Goal: Task Accomplishment & Management: Use online tool/utility

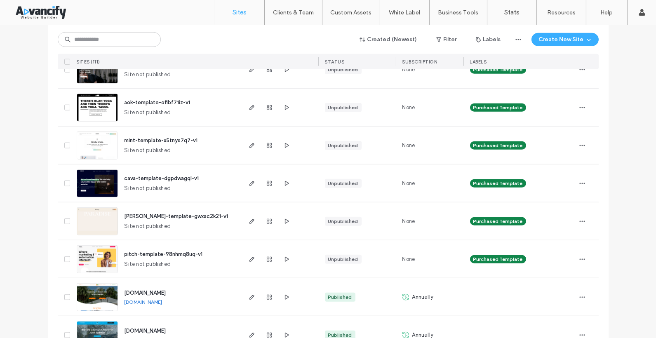
scroll to position [1576, 0]
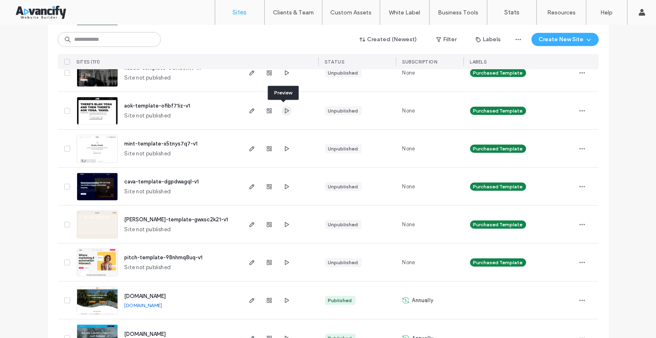
click at [284, 113] on span "button" at bounding box center [287, 111] width 10 height 10
click at [249, 108] on icon "button" at bounding box center [252, 111] width 7 height 7
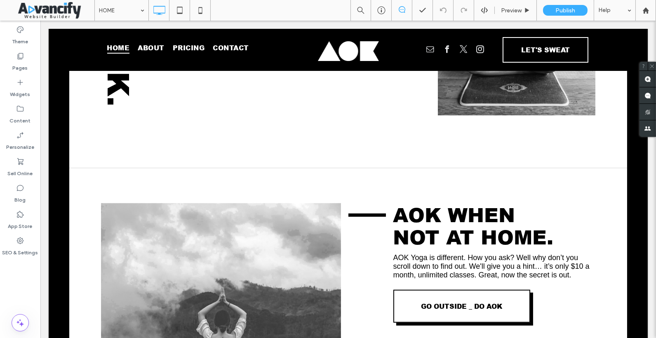
scroll to position [1482, 0]
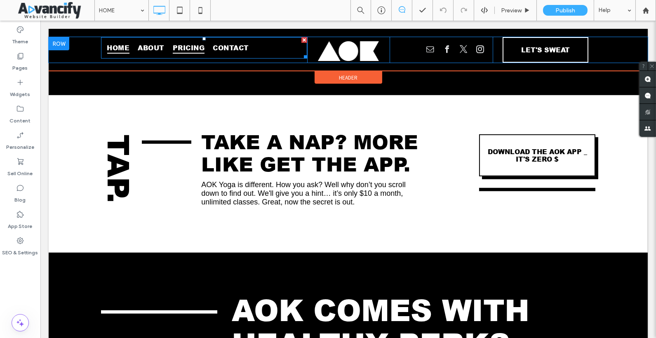
click at [183, 46] on span "PRICING" at bounding box center [189, 48] width 32 height 12
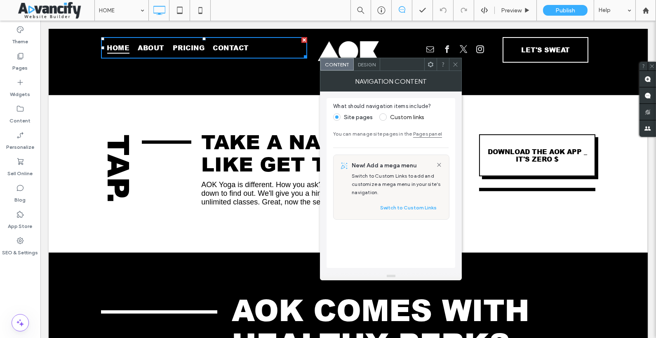
click at [453, 62] on icon at bounding box center [455, 64] width 6 height 6
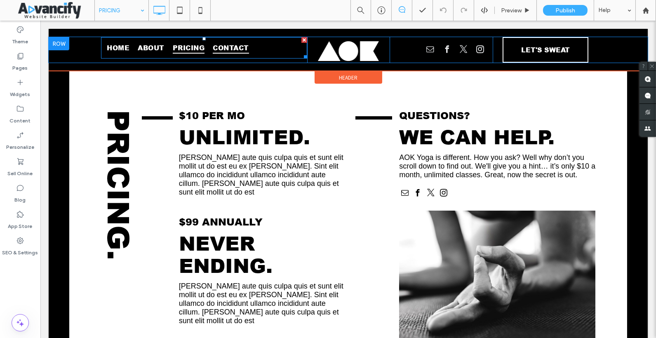
click at [232, 49] on span "CONTACT" at bounding box center [231, 48] width 36 height 12
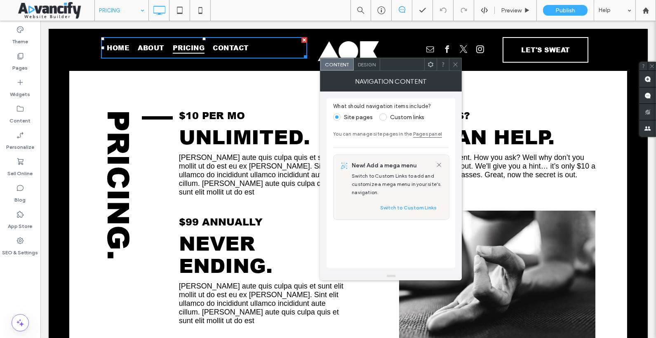
click at [453, 66] on icon at bounding box center [455, 64] width 6 height 6
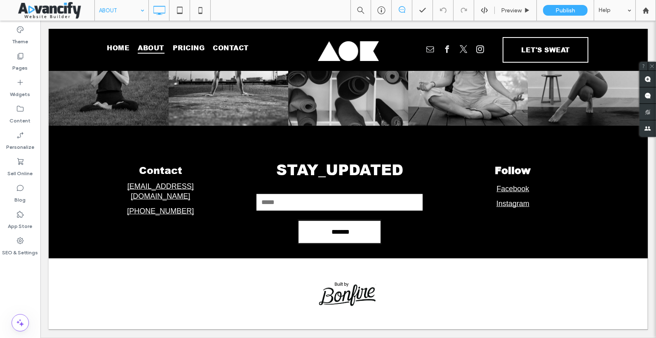
scroll to position [1105, 0]
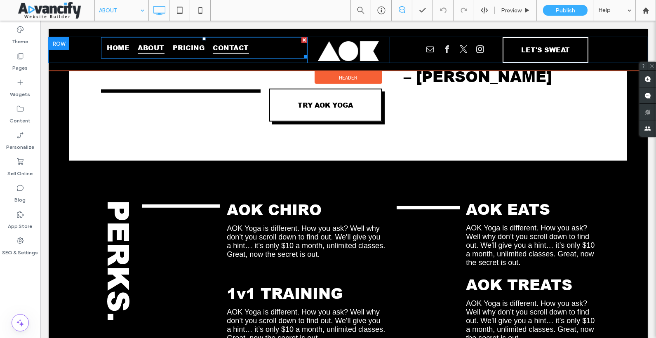
click at [229, 52] on span "CONTACT" at bounding box center [231, 48] width 36 height 12
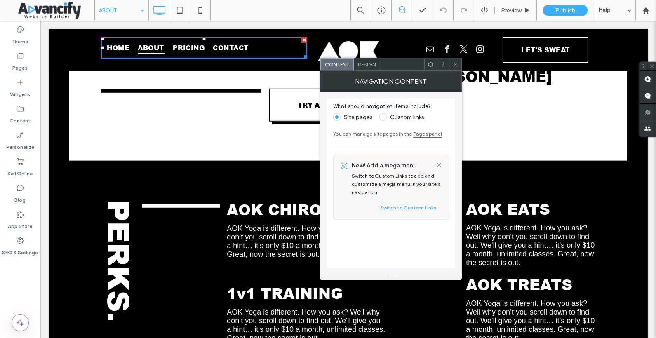
click at [455, 69] on span at bounding box center [455, 64] width 6 height 12
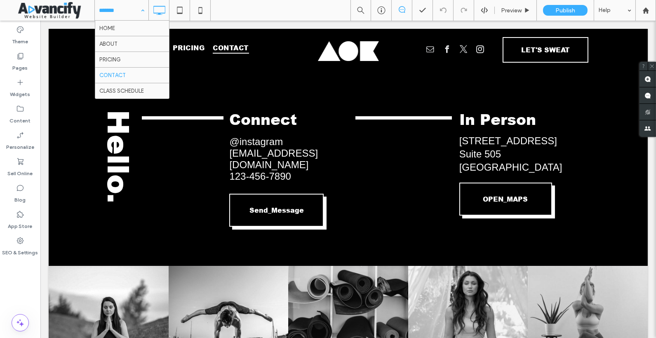
click at [107, 10] on input at bounding box center [119, 10] width 41 height 21
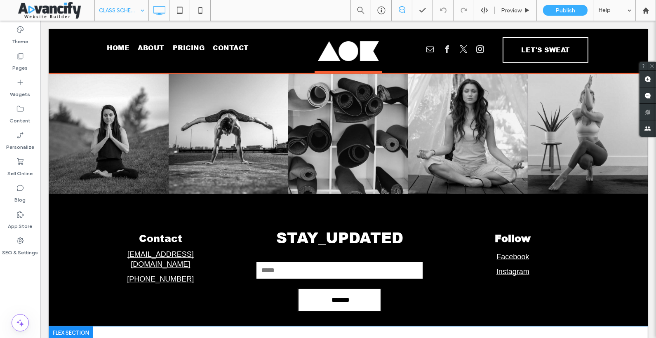
scroll to position [397, 0]
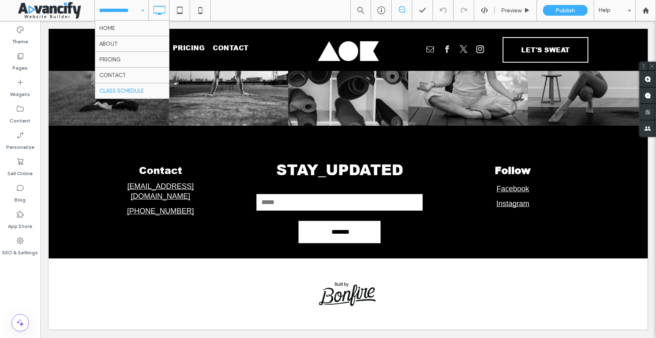
click at [134, 12] on input at bounding box center [119, 10] width 41 height 21
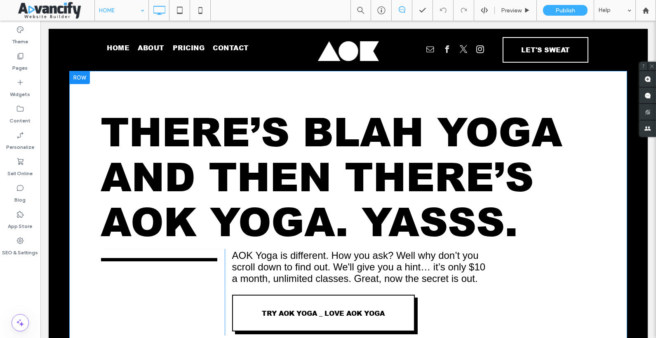
click at [221, 104] on div "THERE’S BLAH YOGA AND THEN THERE’S AOK YOGA. YASSS. Click To Paste AOK Yoga is …" at bounding box center [348, 221] width 558 height 300
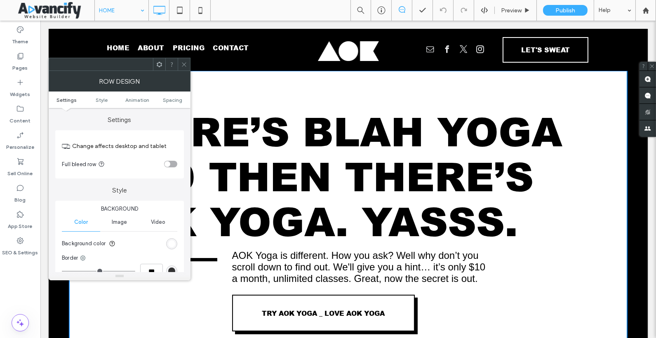
click at [231, 100] on div "THERE’S BLAH YOGA AND THEN THERE’S AOK YOGA. YASSS. Click To Paste AOK Yoga is …" at bounding box center [348, 221] width 558 height 300
click at [251, 101] on div "THERE’S BLAH YOGA AND THEN THERE’S AOK YOGA. YASSS. Click To Paste AOK Yoga is …" at bounding box center [348, 221] width 558 height 300
click at [243, 142] on span "THERE’S BLAH YOGA AND THEN THERE’S AOK YOGA. YASSS." at bounding box center [332, 177] width 462 height 135
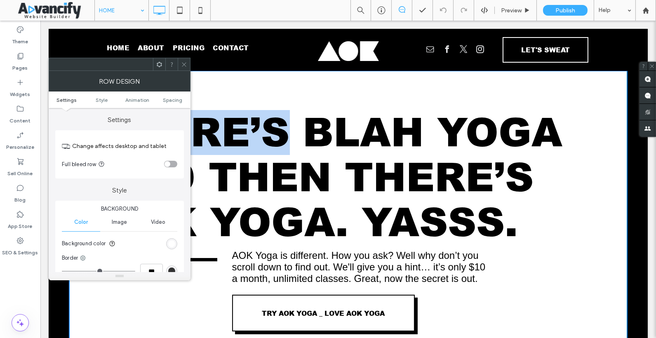
click at [243, 142] on span "THERE’S BLAH YOGA AND THEN THERE’S AOK YOGA. YASSS." at bounding box center [332, 177] width 462 height 135
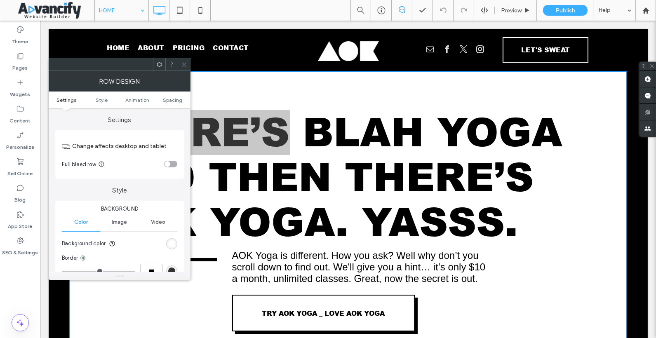
click at [183, 65] on use at bounding box center [184, 64] width 4 height 4
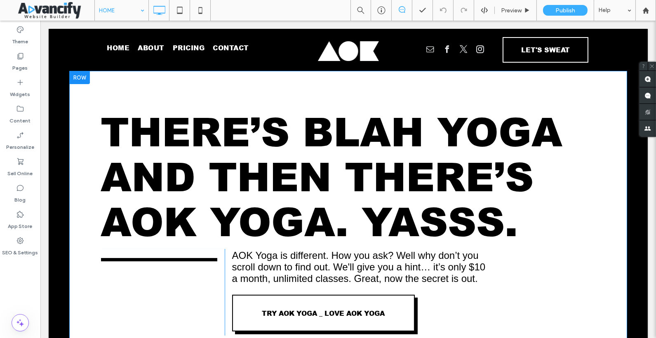
click at [82, 81] on div at bounding box center [79, 77] width 21 height 13
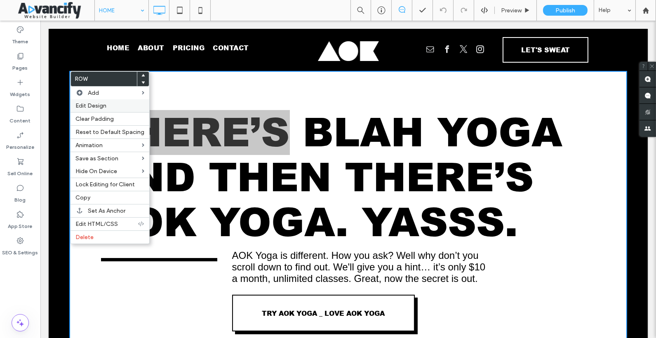
click at [91, 107] on span "Edit Design" at bounding box center [90, 105] width 31 height 7
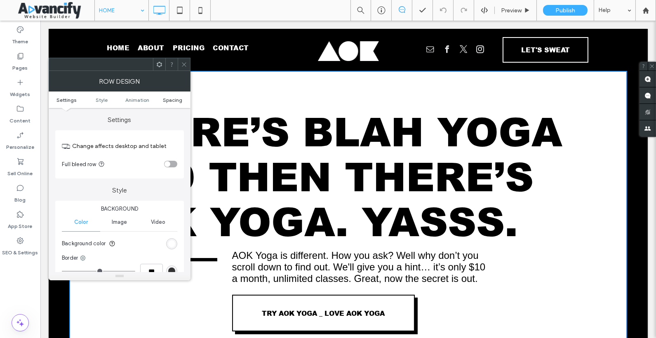
click at [169, 99] on span "Spacing" at bounding box center [172, 100] width 19 height 6
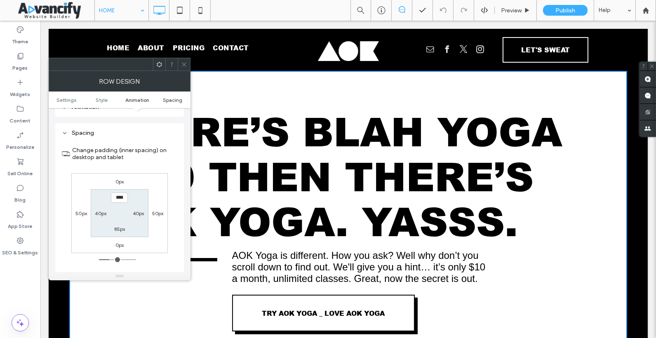
scroll to position [232, 0]
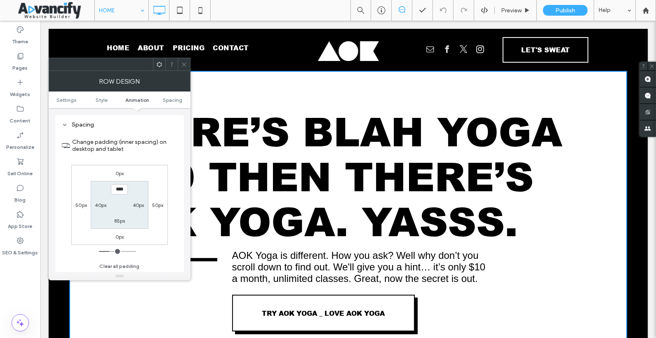
click at [184, 65] on icon at bounding box center [184, 64] width 6 height 6
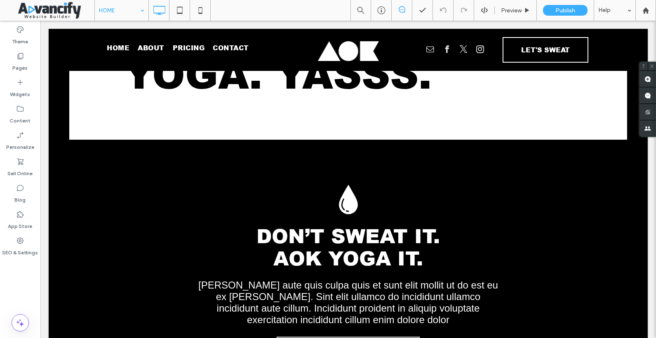
scroll to position [497, 0]
